Goal: Transaction & Acquisition: Subscribe to service/newsletter

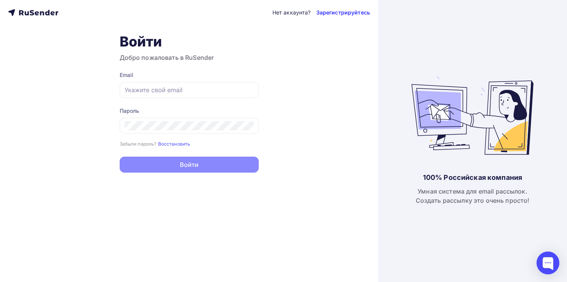
click at [338, 12] on link "Зарегистрируйтесь" at bounding box center [343, 13] width 54 height 8
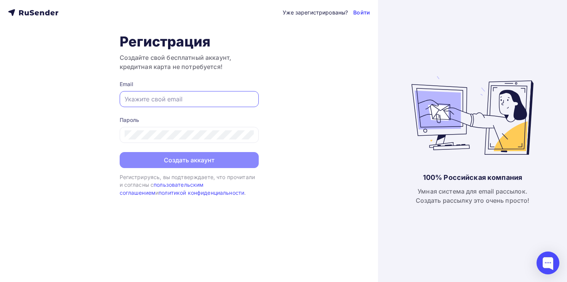
click at [181, 96] on input "text" at bounding box center [188, 98] width 129 height 9
type input "[EMAIL_ADDRESS][DOMAIN_NAME]"
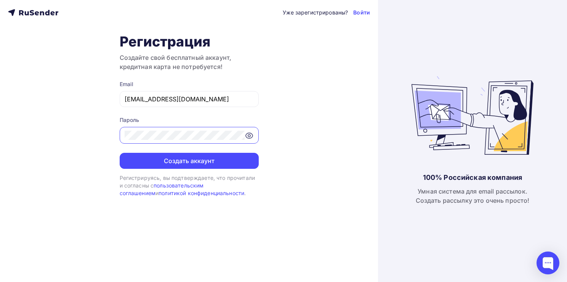
click at [252, 136] on icon at bounding box center [249, 135] width 7 height 5
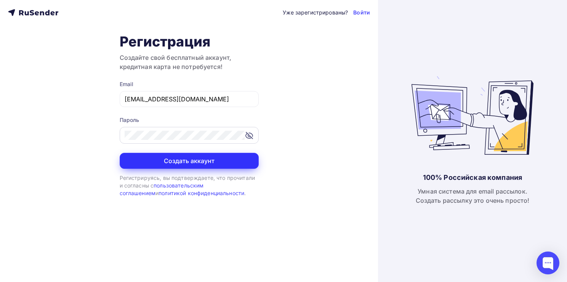
click at [202, 157] on button "Создать аккаунт" at bounding box center [189, 161] width 139 height 16
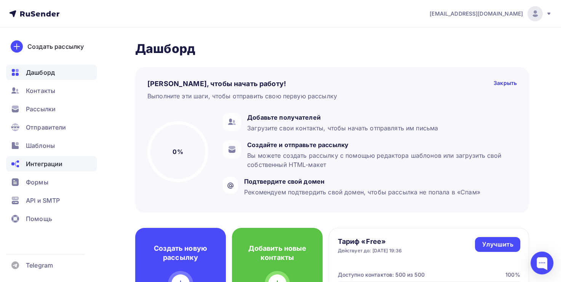
click at [45, 167] on span "Интеграции" at bounding box center [44, 163] width 37 height 9
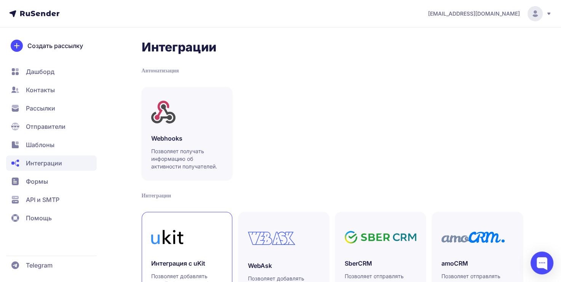
click at [173, 239] on icon at bounding box center [173, 237] width 21 height 14
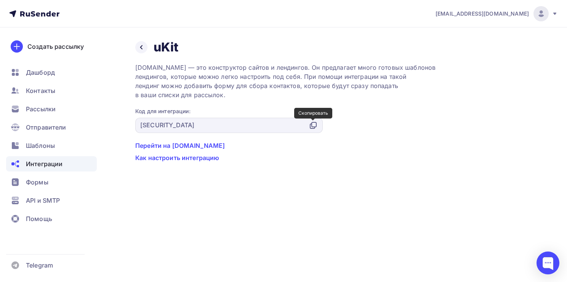
click at [312, 125] on icon at bounding box center [312, 125] width 9 height 9
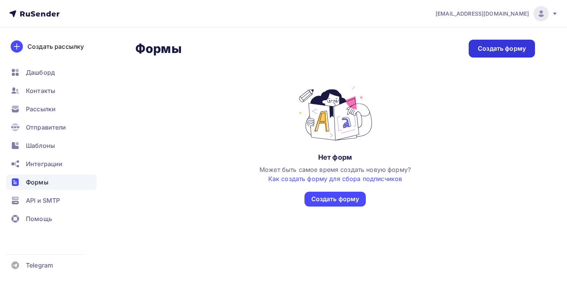
click at [485, 47] on div "Создать форму" at bounding box center [501, 48] width 48 height 9
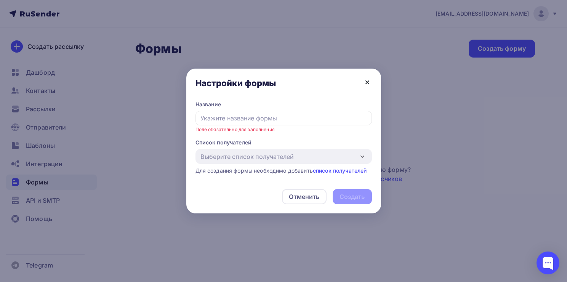
click at [365, 82] on icon at bounding box center [366, 82] width 9 height 9
